Goal: Task Accomplishment & Management: Use online tool/utility

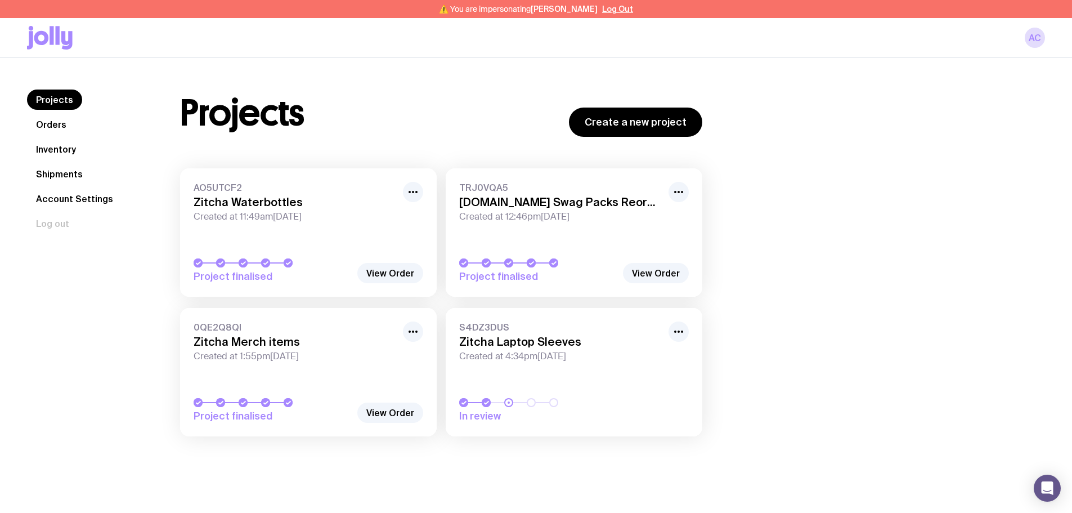
click at [69, 174] on link "Shipments" at bounding box center [59, 174] width 65 height 20
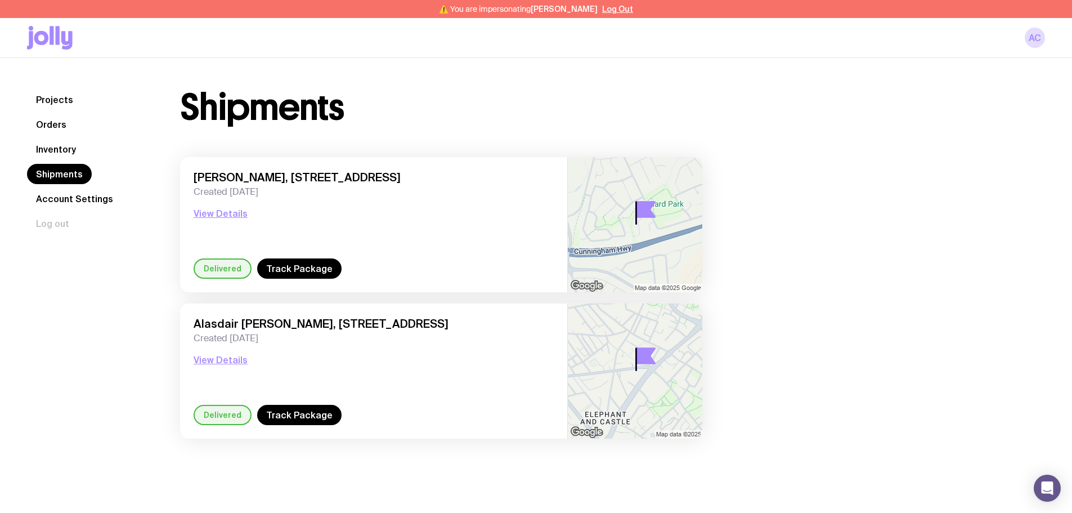
click at [62, 152] on link "Inventory" at bounding box center [56, 149] width 58 height 20
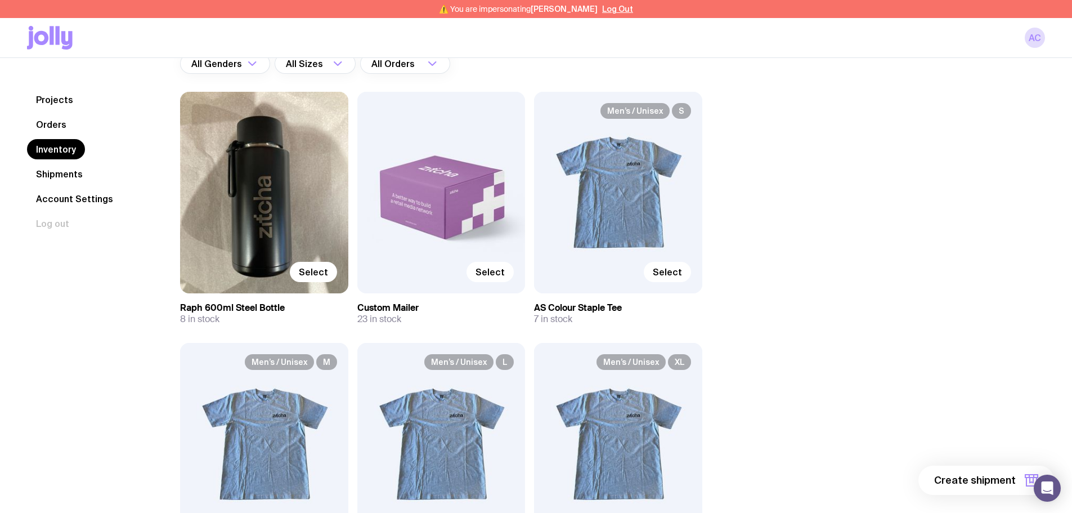
scroll to position [113, 0]
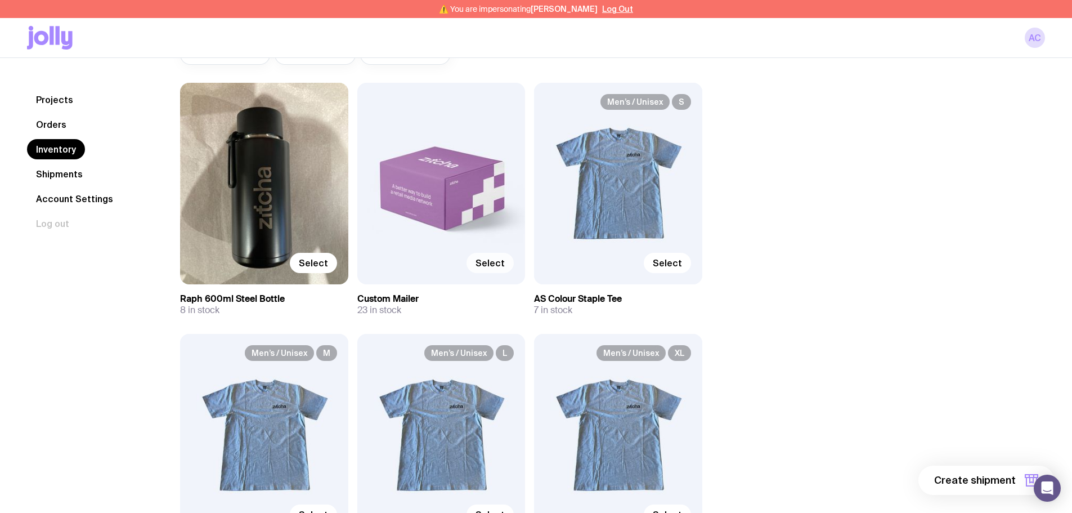
click at [491, 265] on span "Select" at bounding box center [489, 262] width 29 height 11
click at [0, 0] on input "Select" at bounding box center [0, 0] width 0 height 0
click at [322, 269] on label "Select" at bounding box center [313, 263] width 47 height 20
click at [0, 0] on input "Select" at bounding box center [0, 0] width 0 height 0
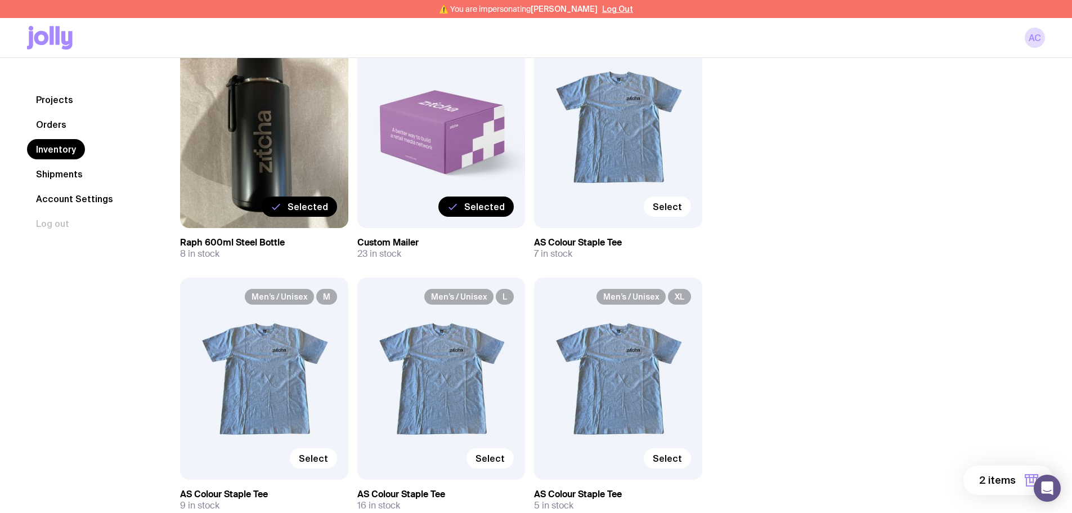
scroll to position [225, 0]
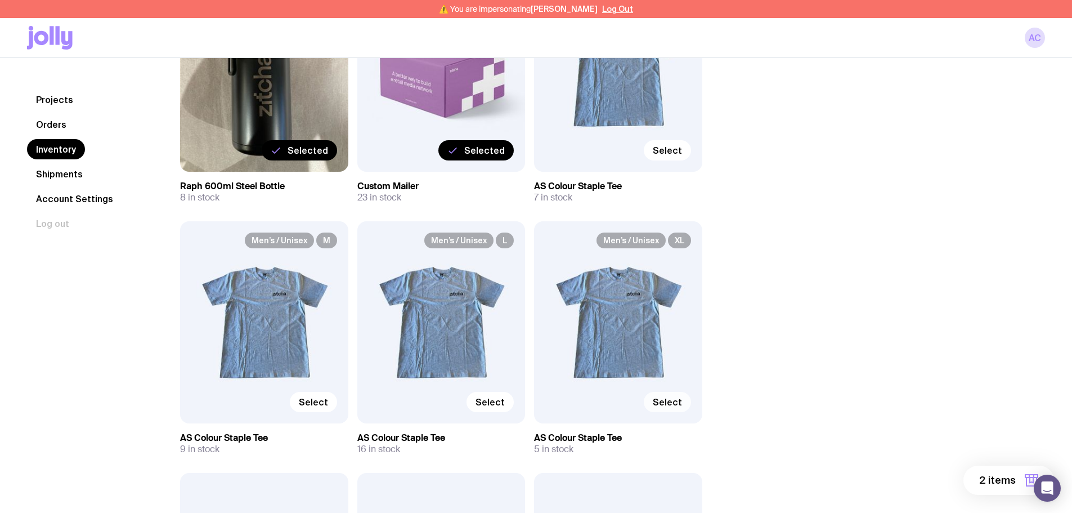
click at [672, 408] on label "Select" at bounding box center [667, 402] width 47 height 20
click at [0, 0] on input "Select" at bounding box center [0, 0] width 0 height 0
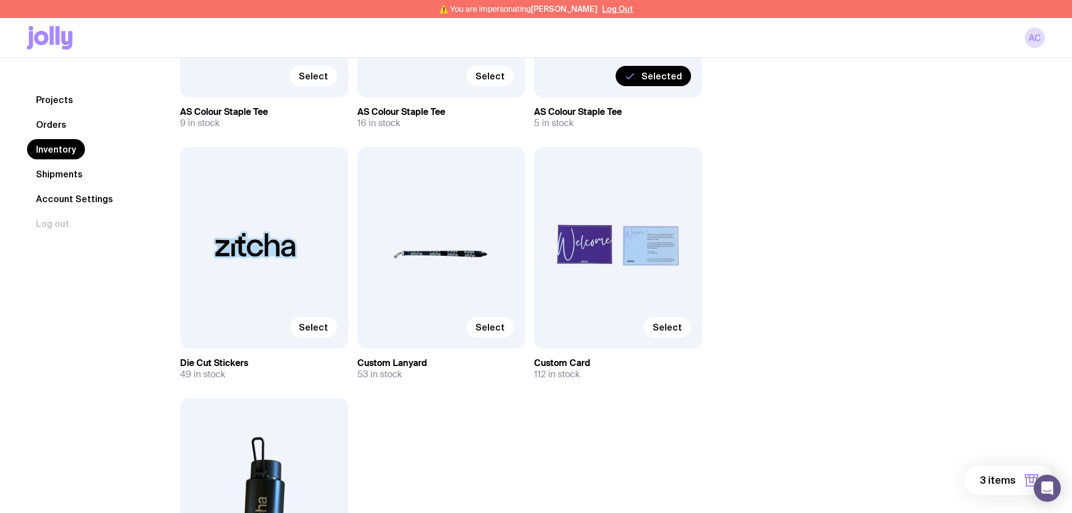
scroll to position [563, 0]
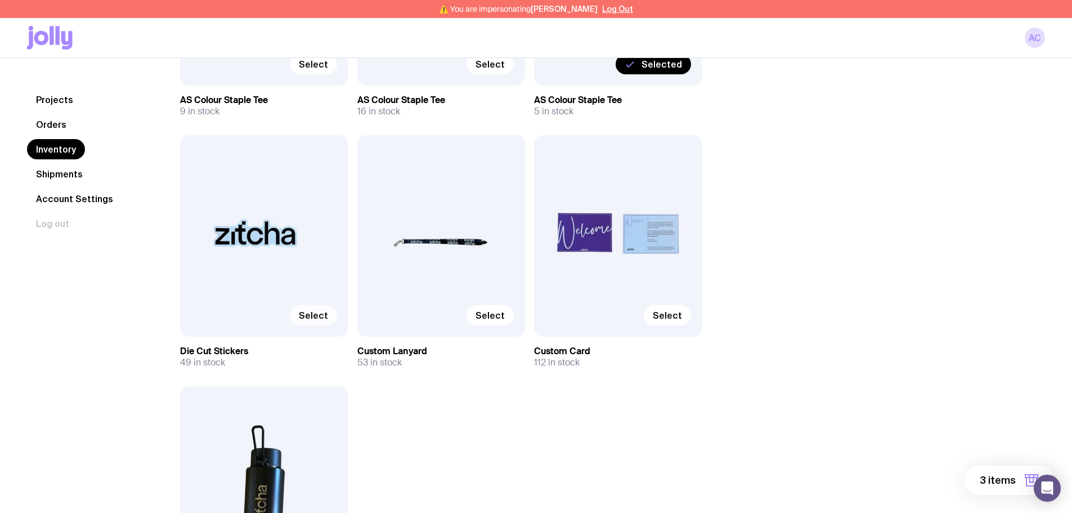
click at [307, 312] on span "Select" at bounding box center [313, 314] width 29 height 11
click at [0, 0] on input "Select" at bounding box center [0, 0] width 0 height 0
click at [488, 319] on span "Select" at bounding box center [489, 314] width 29 height 11
click at [0, 0] on input "Select" at bounding box center [0, 0] width 0 height 0
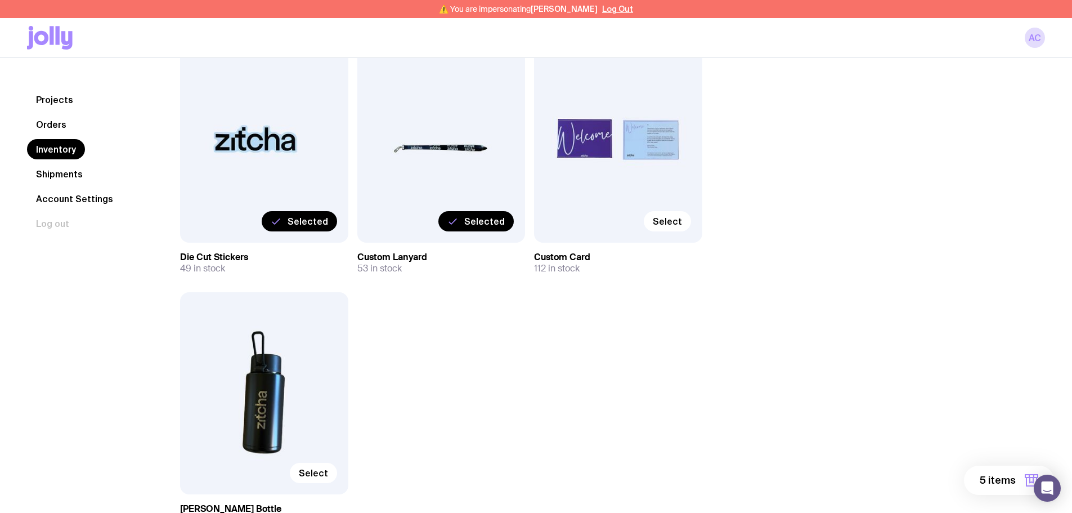
scroll to position [675, 0]
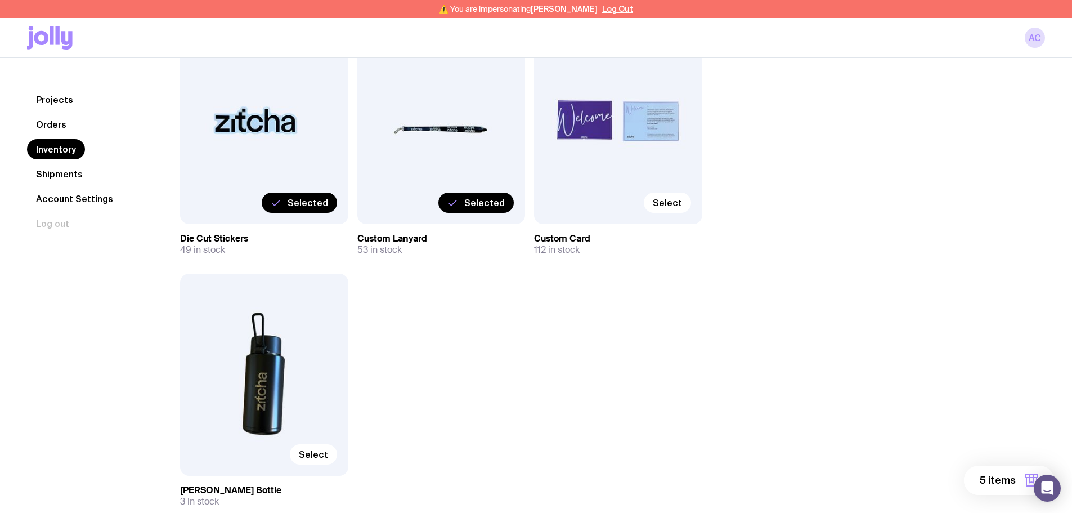
click at [1001, 474] on span "5 items" at bounding box center [998, 480] width 36 height 14
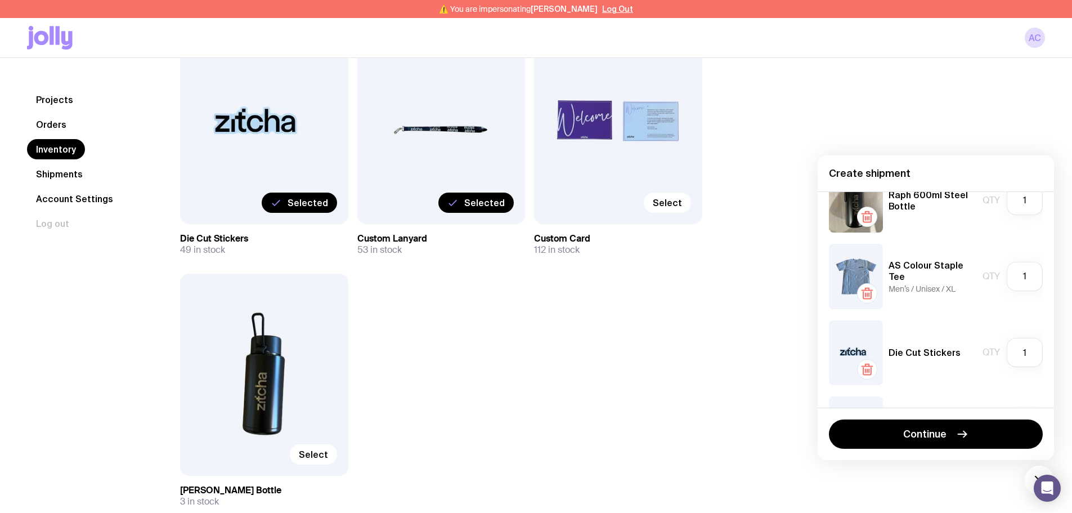
scroll to position [113, 0]
drag, startPoint x: 1022, startPoint y: 356, endPoint x: 1014, endPoint y: 356, distance: 7.3
click at [1014, 356] on input "1" at bounding box center [1025, 350] width 36 height 29
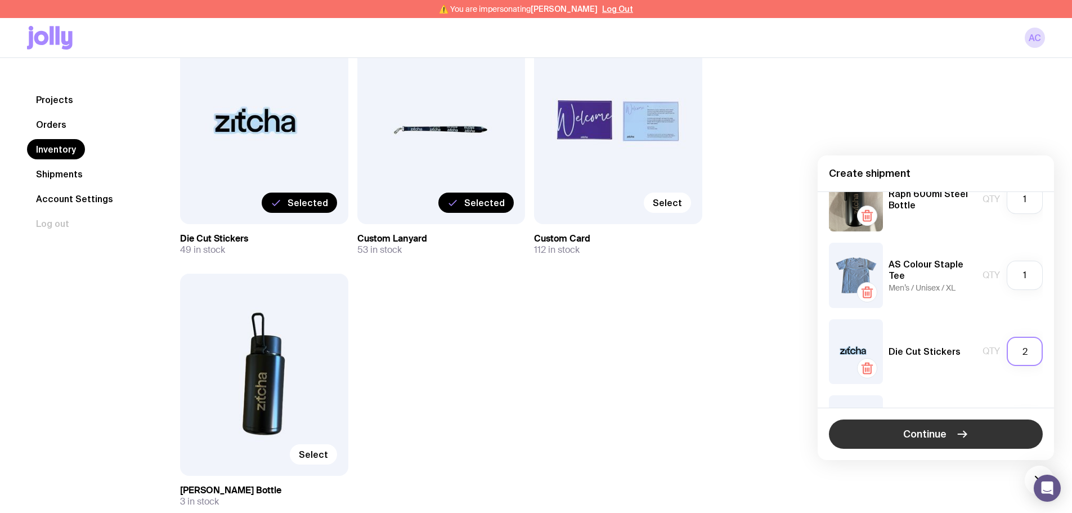
type input "2"
click at [908, 439] on span "Continue" at bounding box center [924, 434] width 43 height 14
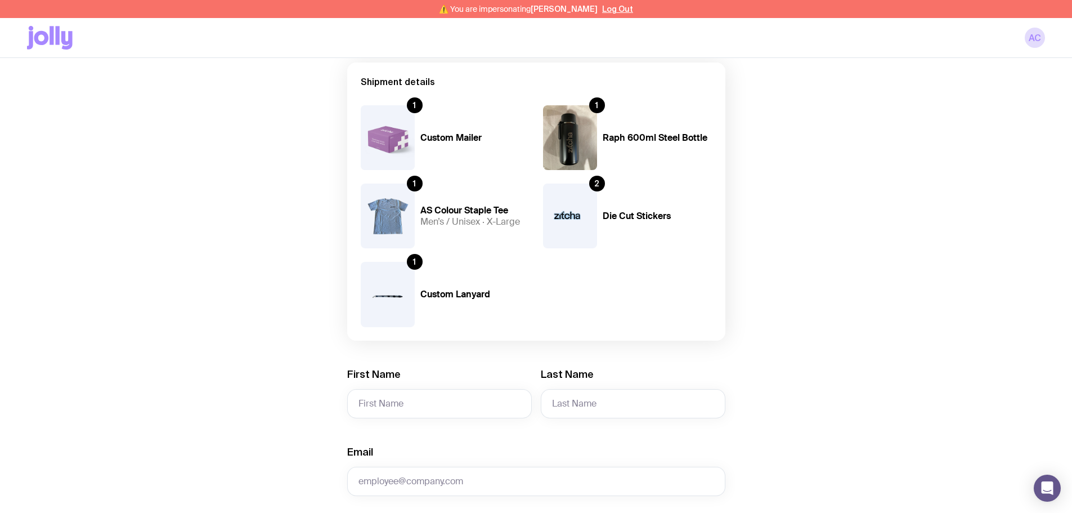
scroll to position [225, 0]
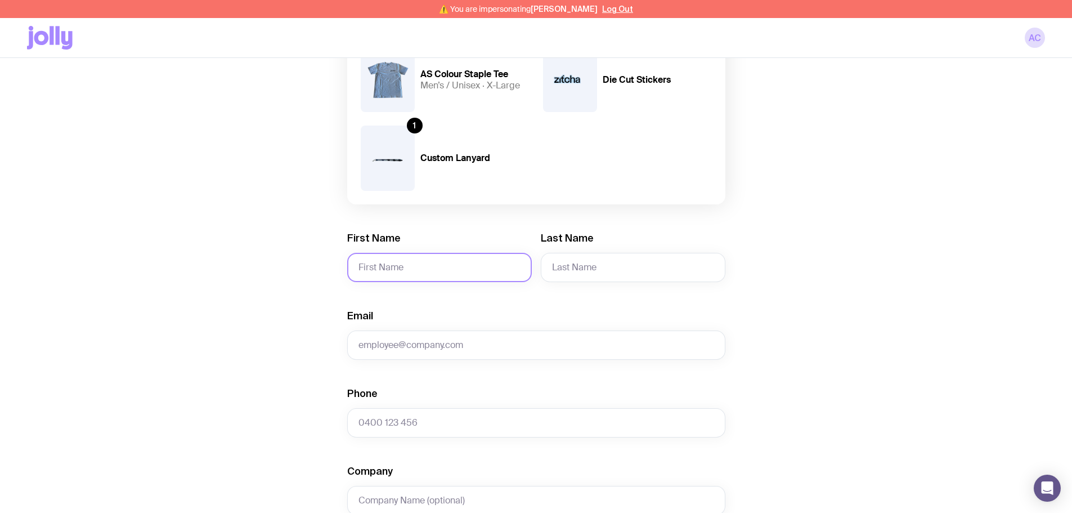
click at [416, 268] on input "First Name" at bounding box center [439, 267] width 185 height 29
type input "A"
